Goal: Information Seeking & Learning: Learn about a topic

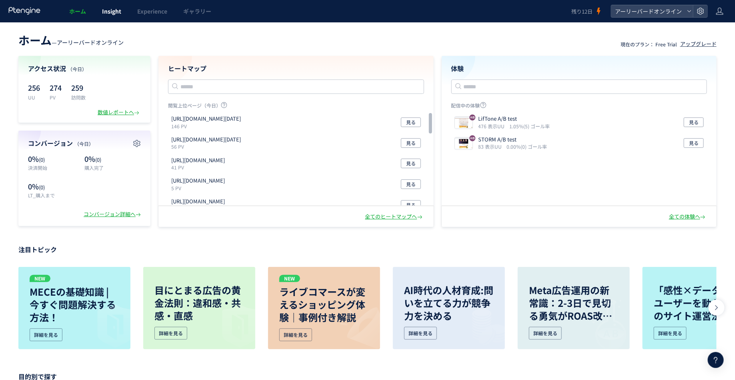
click at [113, 9] on span "Insight" at bounding box center [111, 11] width 19 height 8
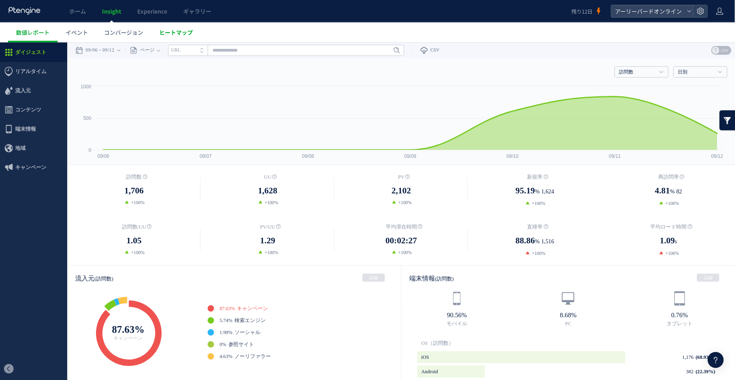
click at [190, 29] on span "ヒートマップ" at bounding box center [176, 32] width 34 height 8
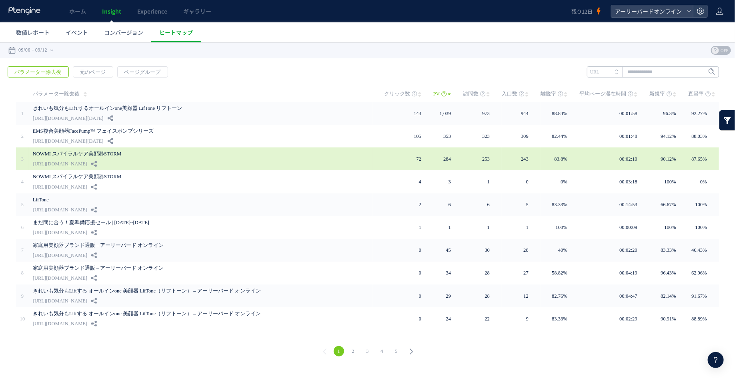
click at [216, 160] on div "NOWMI スパイラルケア美顔器STORM [URL][DOMAIN_NAME]" at bounding box center [203, 158] width 340 height 23
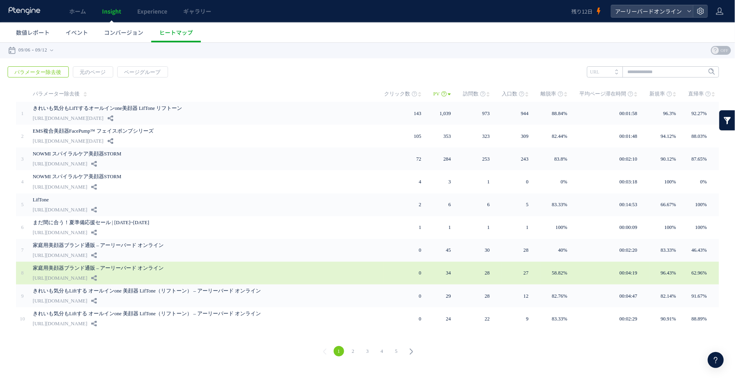
click at [271, 273] on link "家庭用美顔器ブランド通販 – アーリーバード オンライン" at bounding box center [193, 268] width 320 height 10
